Goal: Task Accomplishment & Management: Use online tool/utility

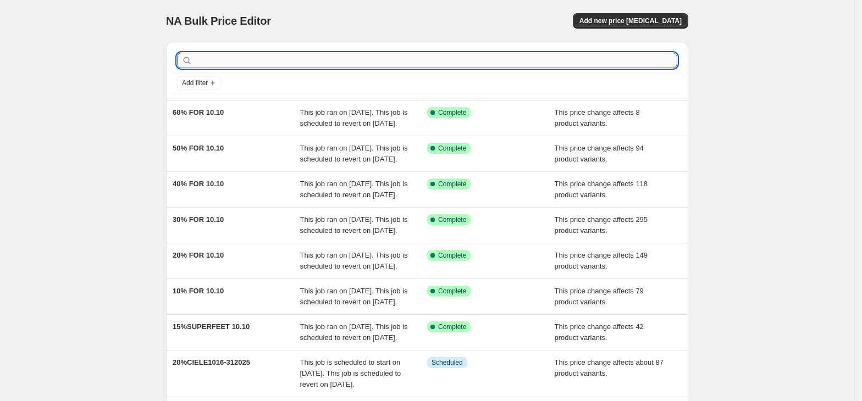
click at [260, 60] on input "text" at bounding box center [436, 60] width 483 height 15
type input "ciele"
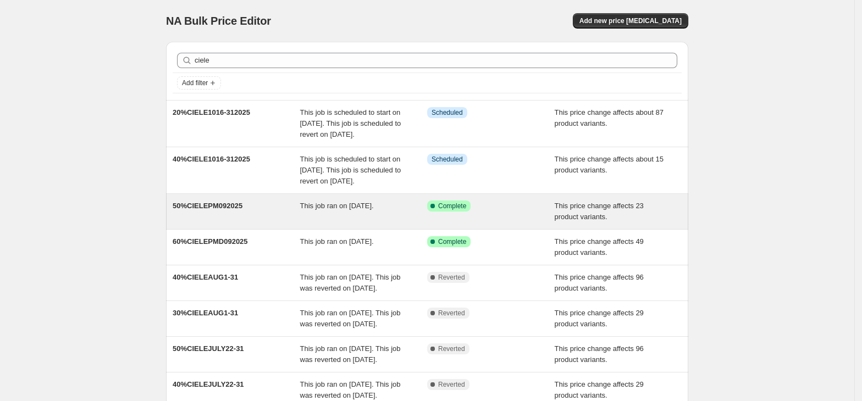
click at [426, 229] on div "50%CIELEPM092025 This job ran on [DATE]. Success Complete Complete This price c…" at bounding box center [427, 211] width 522 height 35
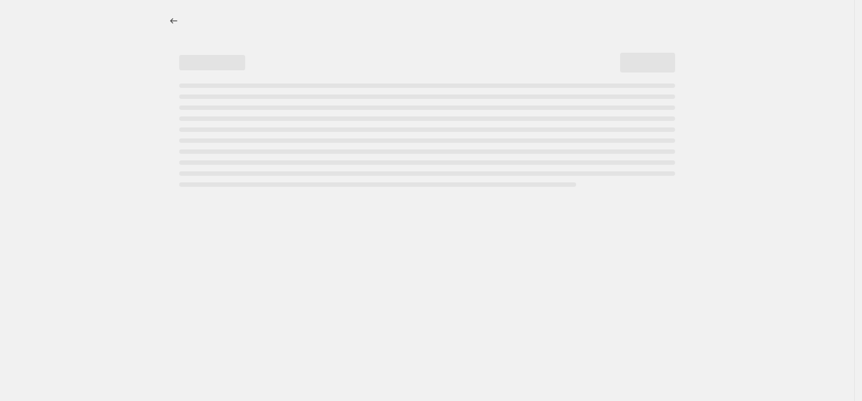
select select "pcap"
select select "no_change"
select select "tag"
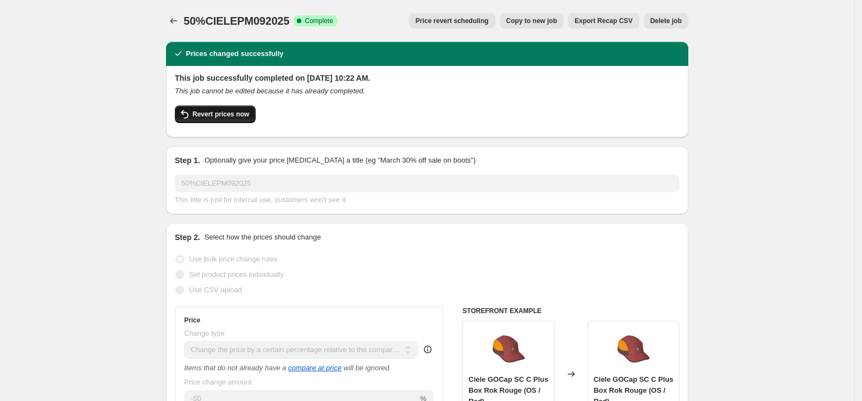
click at [227, 115] on span "Revert prices now" at bounding box center [220, 114] width 57 height 9
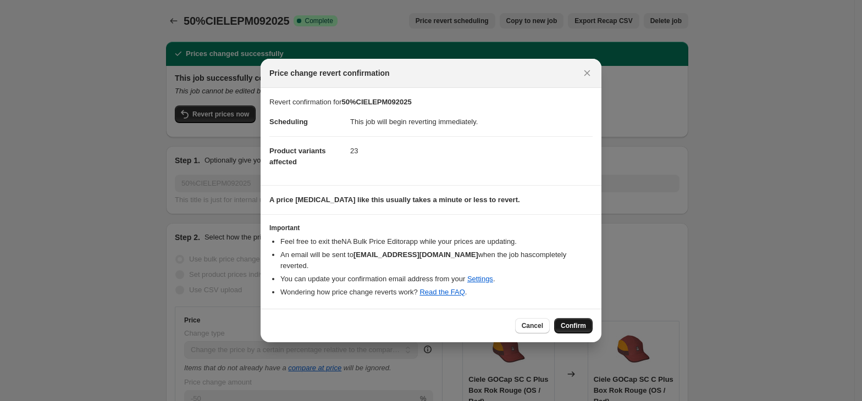
click at [565, 324] on span "Confirm" at bounding box center [573, 326] width 25 height 9
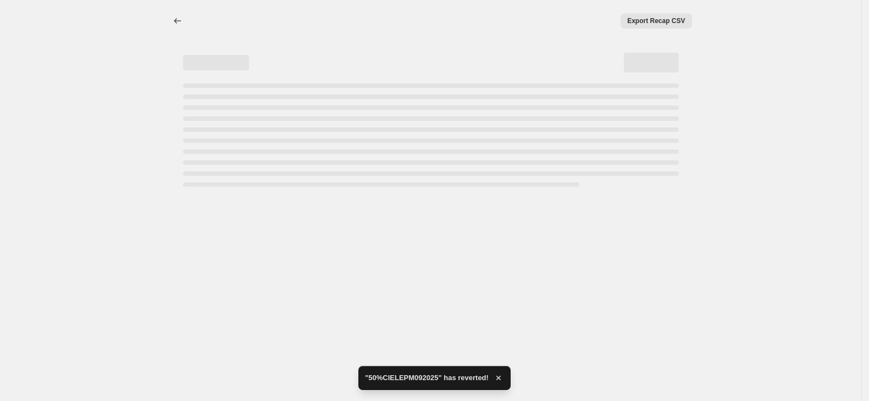
select select "pcap"
select select "no_change"
select select "tag"
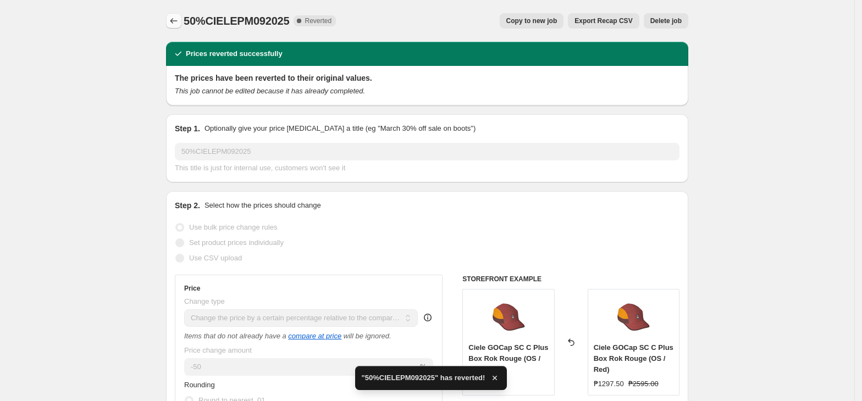
click at [173, 14] on button "Price change jobs" at bounding box center [173, 20] width 15 height 15
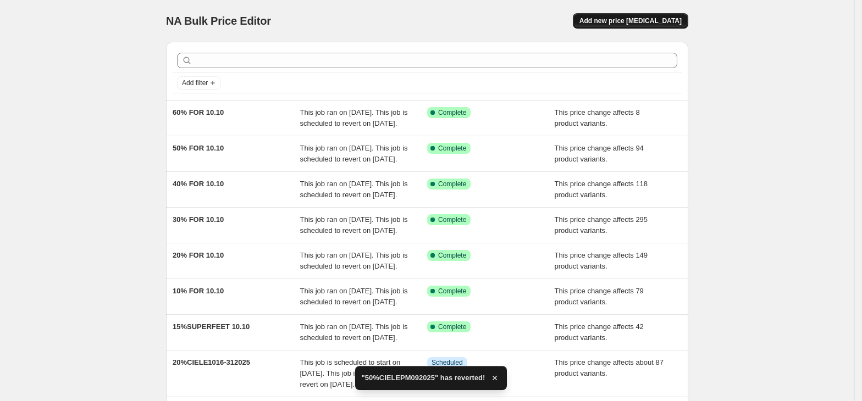
click at [637, 24] on span "Add new price [MEDICAL_DATA]" at bounding box center [631, 20] width 102 height 9
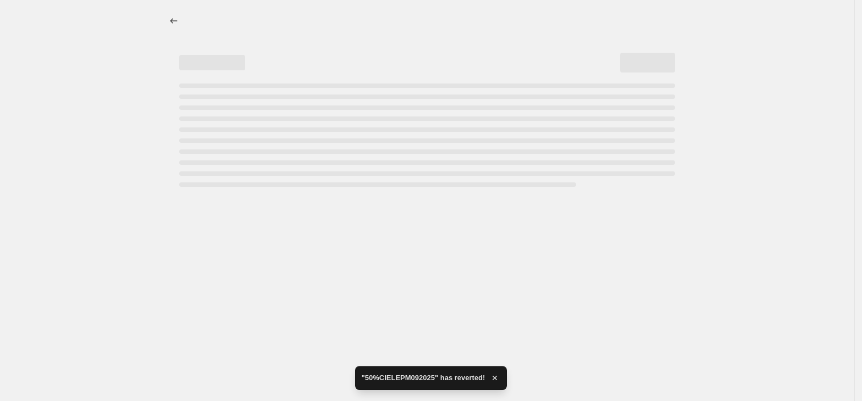
select select "percentage"
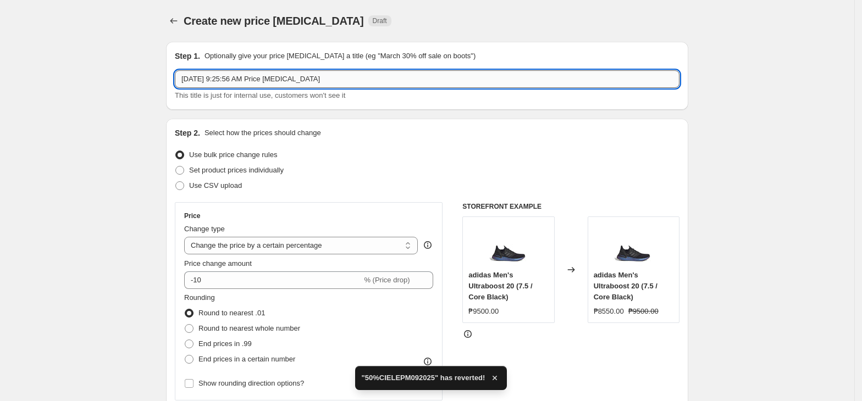
click at [339, 73] on input "[DATE] 9:25:56 AM Price [MEDICAL_DATA]" at bounding box center [427, 79] width 505 height 18
paste input "50%CIELEPM092025"
type input "50%CIELEPM092025"
click at [288, 249] on select "Change the price to a certain amount Change the price by a certain amount Chang…" at bounding box center [301, 246] width 234 height 18
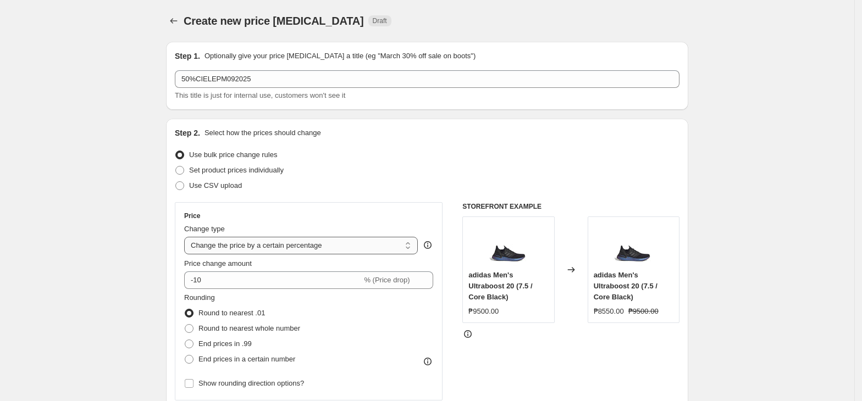
select select "pcap"
click at [188, 237] on select "Change the price to a certain amount Change the price by a certain amount Chang…" at bounding box center [301, 246] width 234 height 18
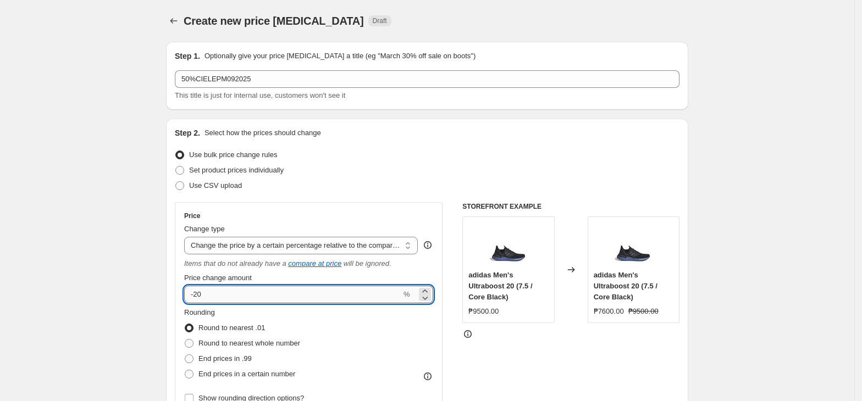
click at [231, 300] on input "-20" at bounding box center [292, 295] width 217 height 18
type input "-2"
type input "-50"
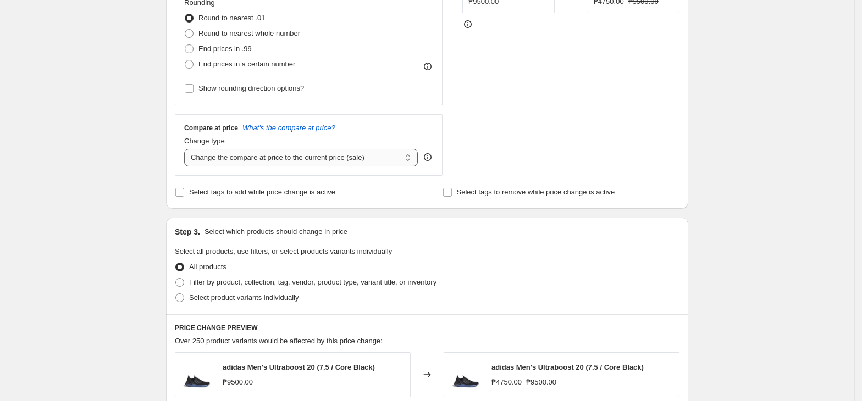
scroll to position [293, 0]
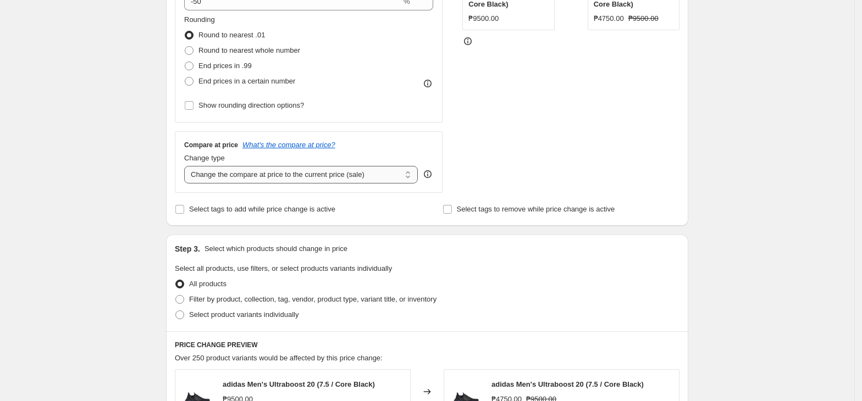
click at [269, 177] on select "Change the compare at price to the current price (sale) Change the compare at p…" at bounding box center [301, 175] width 234 height 18
click at [262, 184] on select "Change the compare at price to the current price (sale) Change the compare at p…" at bounding box center [301, 175] width 234 height 18
select select "no_change"
click at [188, 167] on select "Change the compare at price to the current price (sale) Change the compare at p…" at bounding box center [301, 175] width 234 height 18
drag, startPoint x: 244, startPoint y: 304, endPoint x: 266, endPoint y: 307, distance: 22.2
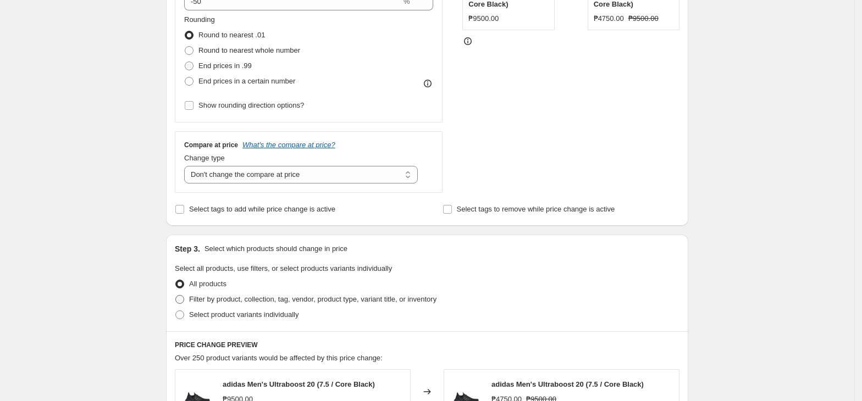
click at [245, 304] on span "Filter by product, collection, tag, vendor, product type, variant title, or inv…" at bounding box center [312, 299] width 247 height 8
click at [229, 295] on span "Filter by product, collection, tag, vendor, product type, variant title, or inv…" at bounding box center [312, 299] width 247 height 11
click at [176, 295] on input "Filter by product, collection, tag, vendor, product type, variant title, or inv…" at bounding box center [175, 295] width 1 height 1
radio input "true"
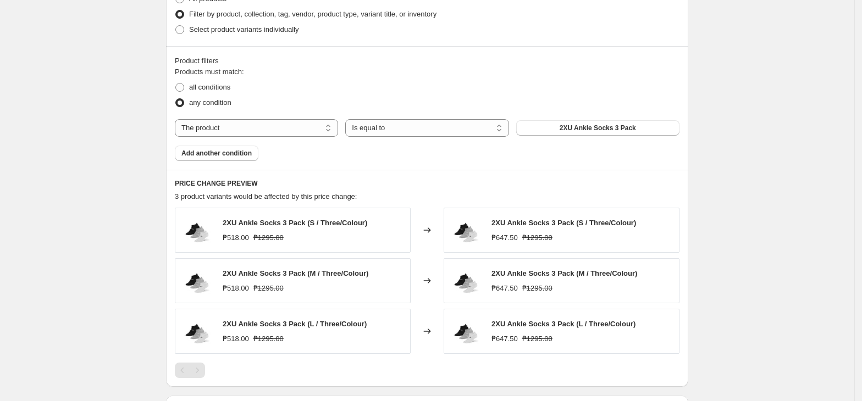
scroll to position [586, 0]
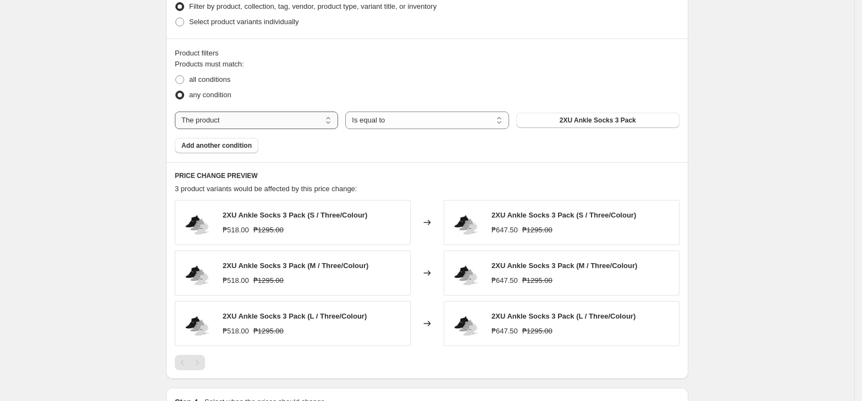
click at [286, 125] on select "The product The product's collection The product's tag The product's vendor The…" at bounding box center [256, 121] width 163 height 18
select select "tag"
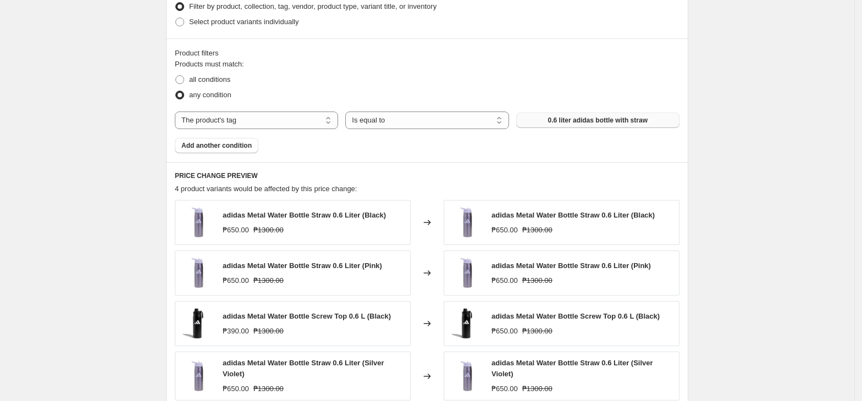
click at [575, 120] on span "0.6 liter adidas bottle with straw" at bounding box center [598, 120] width 100 height 9
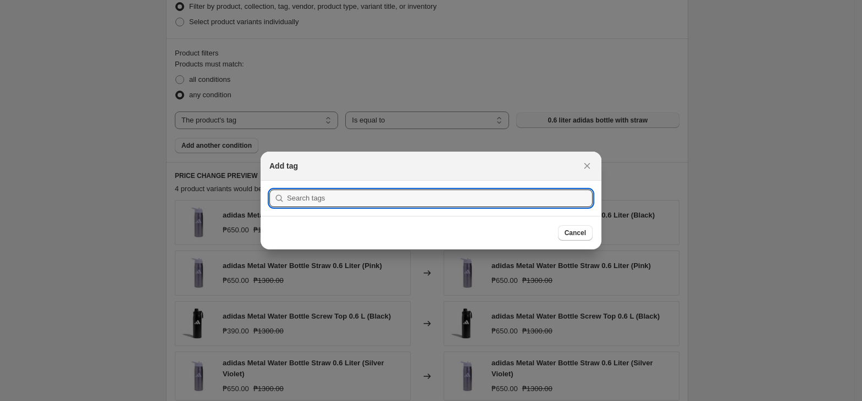
scroll to position [0, 0]
click at [449, 205] on input ":r70:" at bounding box center [440, 199] width 306 height 18
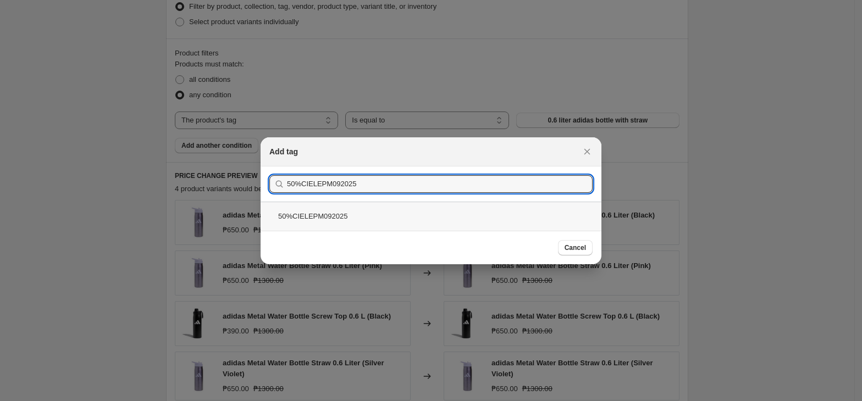
type input "50%CIELEPM092025"
drag, startPoint x: 316, startPoint y: 214, endPoint x: 486, endPoint y: 231, distance: 171.3
click at [318, 214] on div "50%CIELEPM092025" at bounding box center [431, 216] width 341 height 29
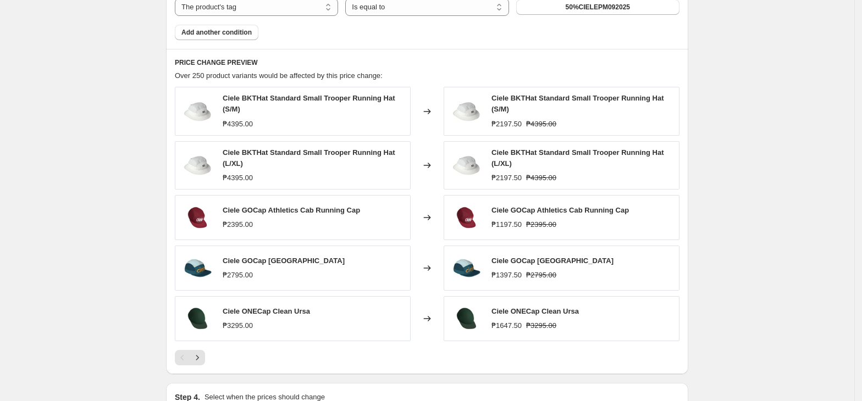
scroll to position [847, 0]
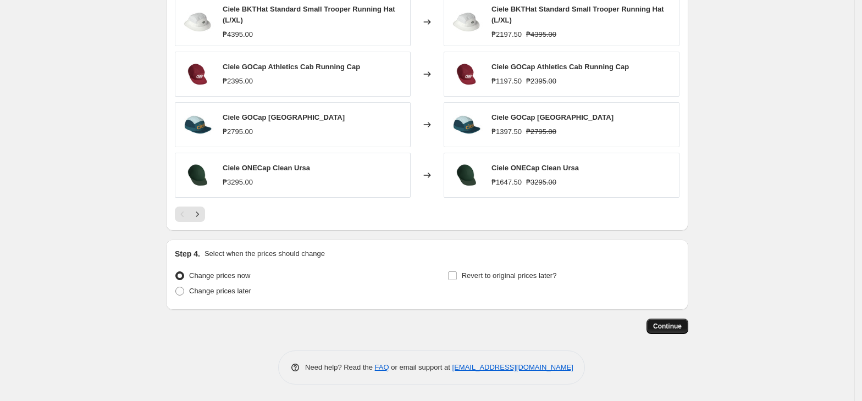
click at [656, 329] on button "Continue" at bounding box center [668, 326] width 42 height 15
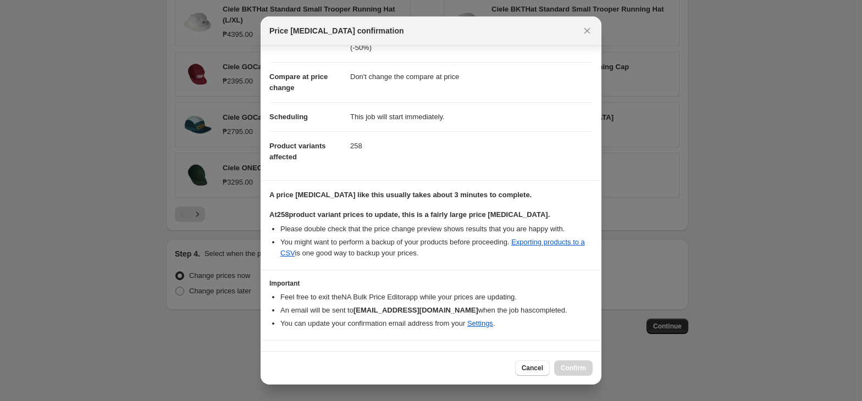
scroll to position [66, 0]
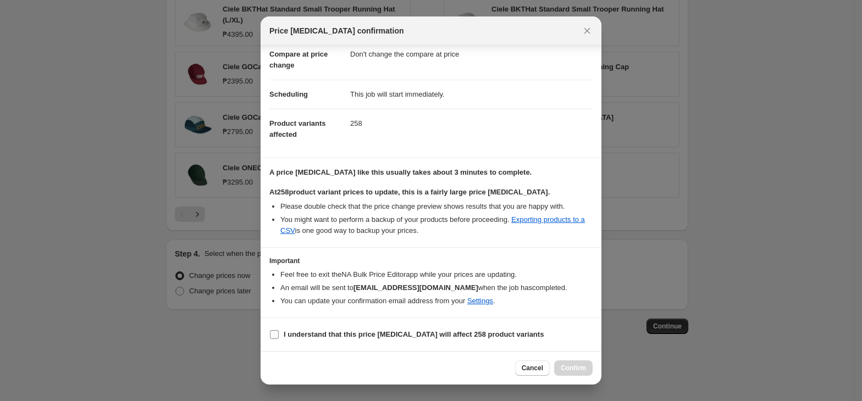
click at [276, 334] on input "I understand that this price [MEDICAL_DATA] will affect 258 product variants" at bounding box center [274, 335] width 9 height 9
checkbox input "true"
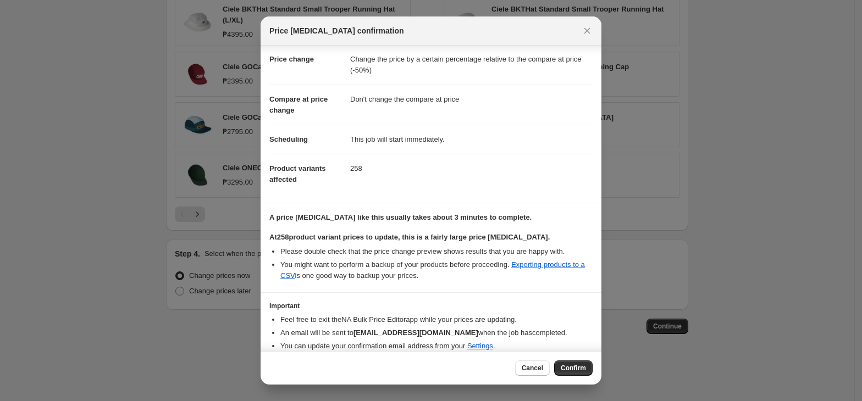
scroll to position [0, 0]
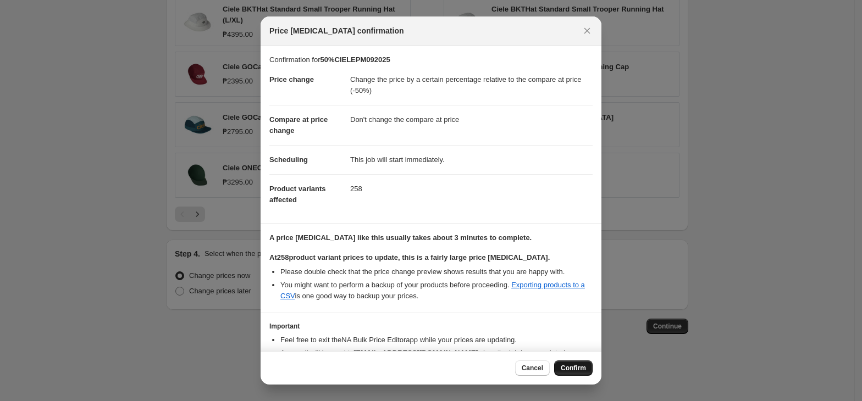
click at [572, 373] on button "Confirm" at bounding box center [573, 368] width 38 height 15
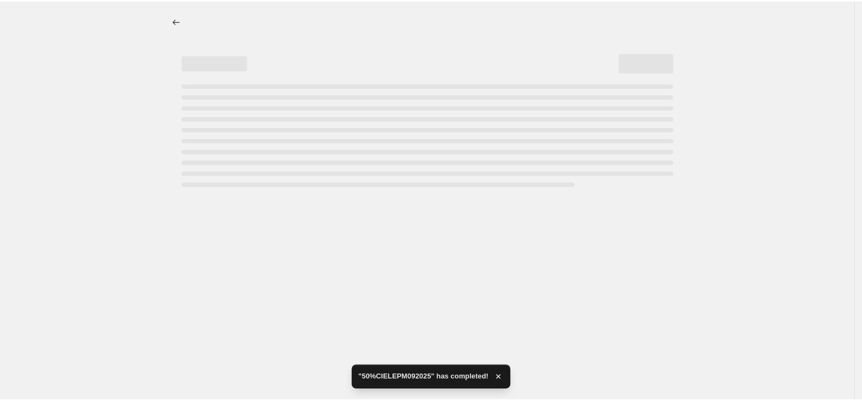
select select "pcap"
select select "no_change"
select select "tag"
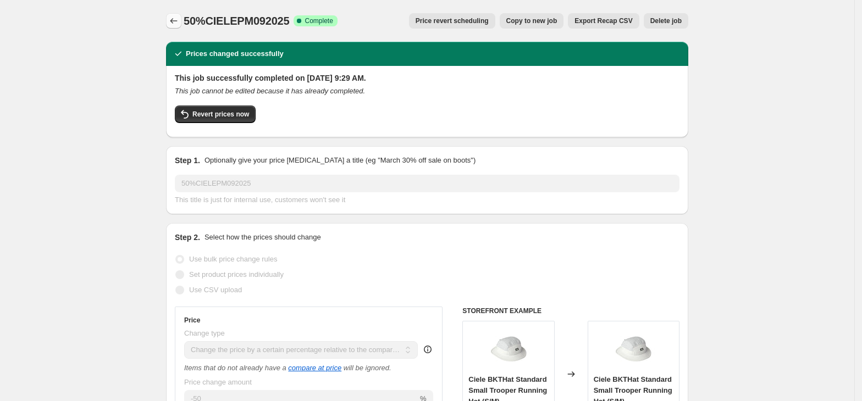
click at [174, 20] on icon "Price change jobs" at bounding box center [173, 20] width 7 height 5
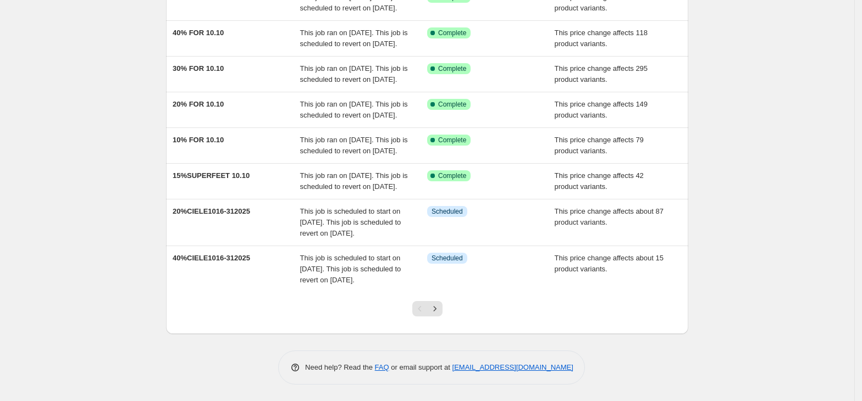
scroll to position [288, 0]
click at [441, 309] on icon "Next" at bounding box center [435, 309] width 11 height 11
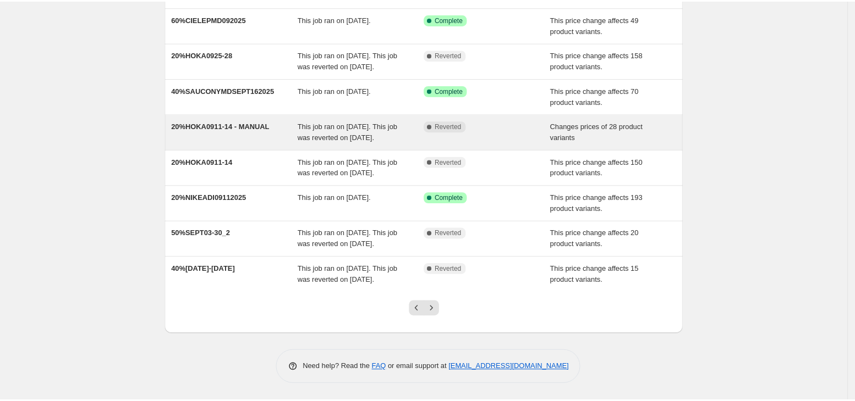
scroll to position [0, 0]
